Goal: Task Accomplishment & Management: Use online tool/utility

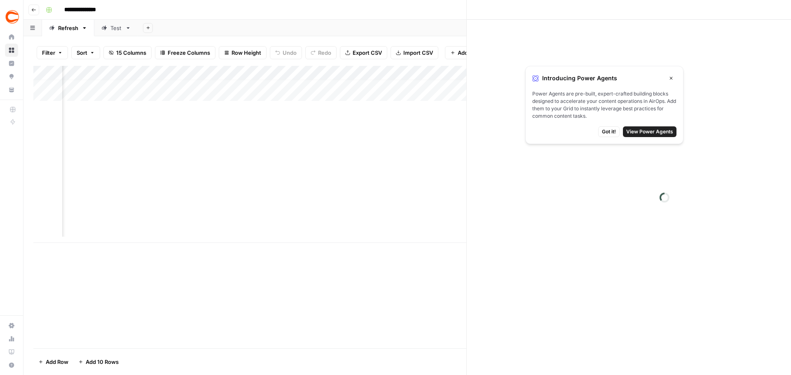
scroll to position [6, 301]
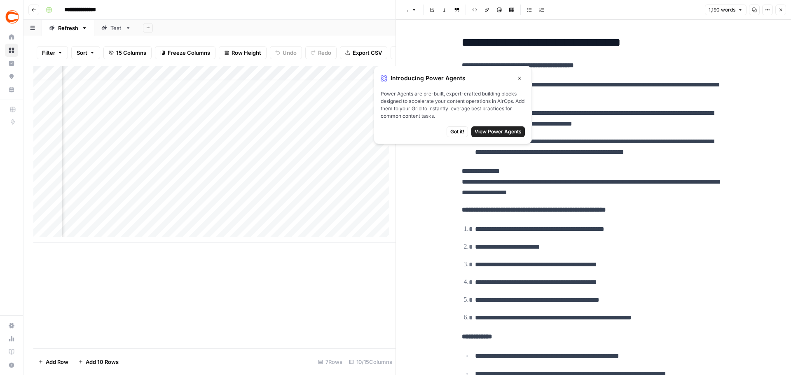
click at [454, 134] on span "Got it!" at bounding box center [457, 131] width 14 height 7
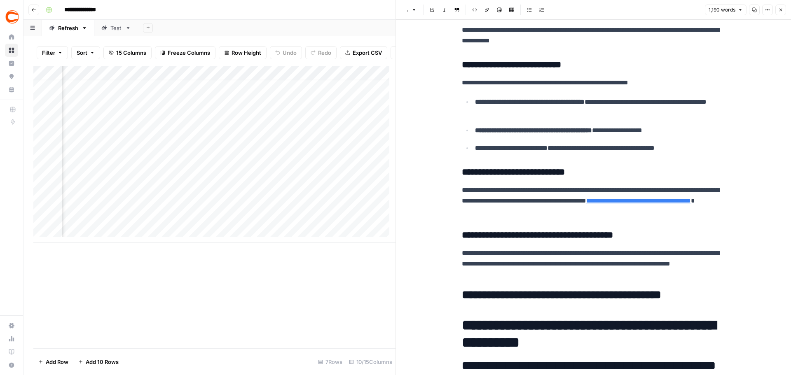
scroll to position [1931, 0]
